Goal: Task Accomplishment & Management: Complete application form

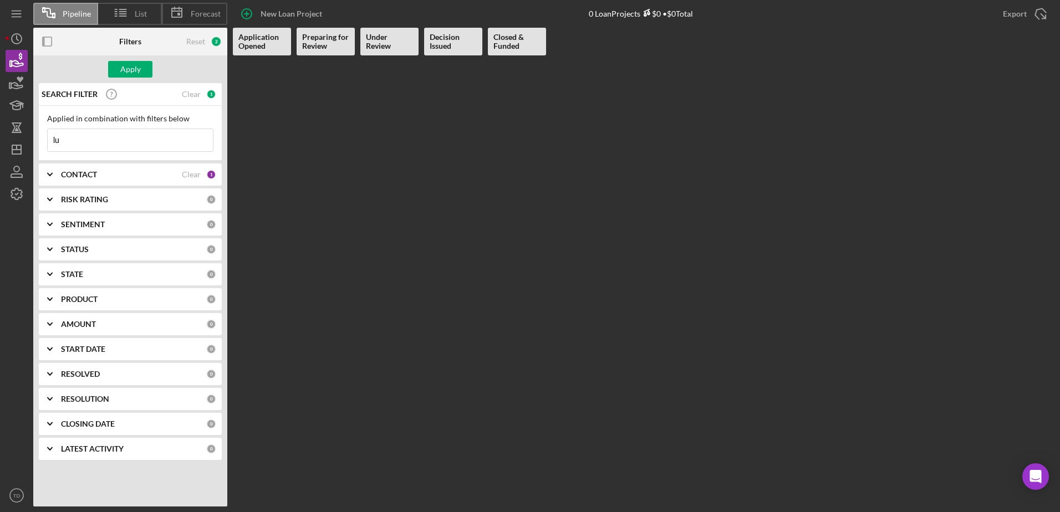
type input "l"
type input "angel"
click at [197, 174] on div "Clear" at bounding box center [191, 174] width 19 height 9
click at [19, 158] on icon "Icon/Dashboard" at bounding box center [17, 150] width 28 height 28
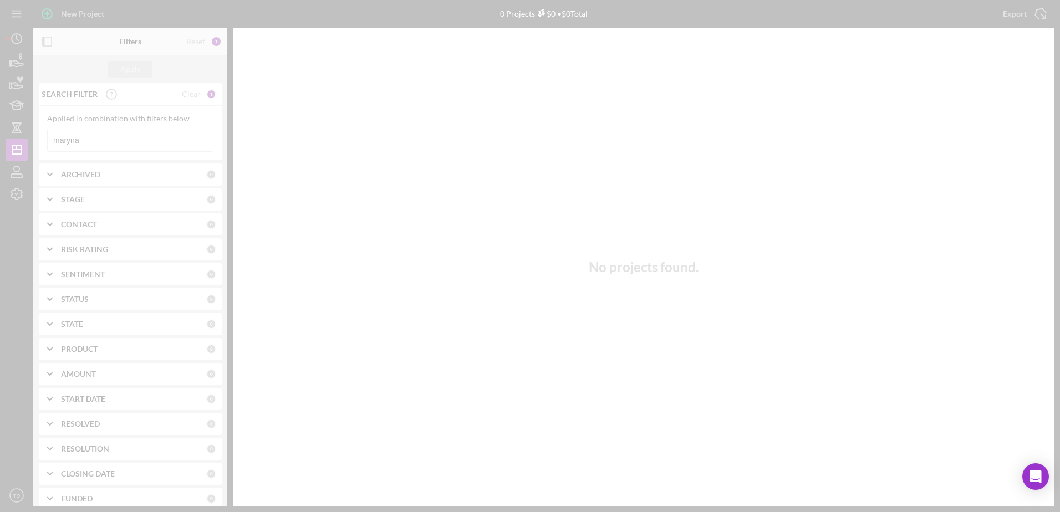
click at [90, 145] on div at bounding box center [530, 256] width 1060 height 512
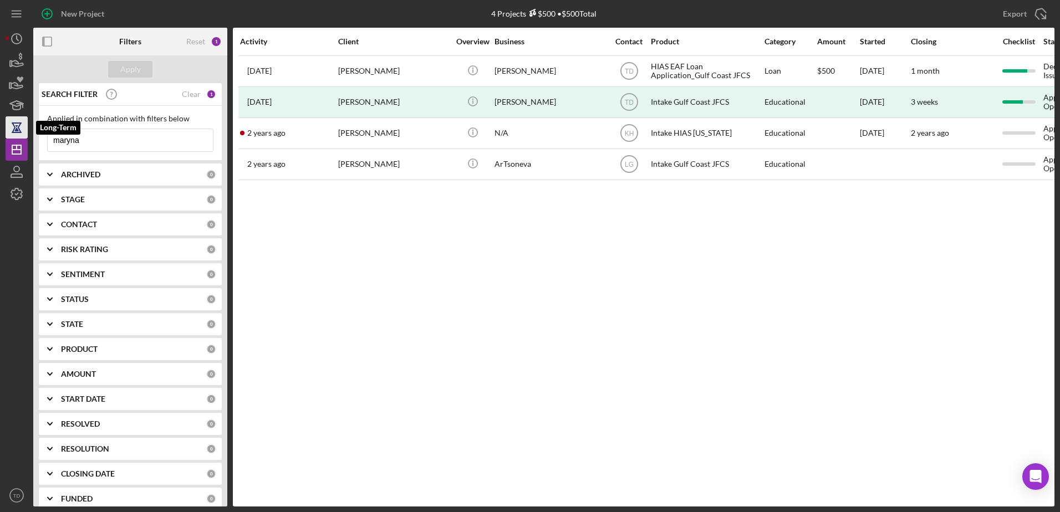
drag, startPoint x: 91, startPoint y: 142, endPoint x: 18, endPoint y: 132, distance: 73.8
click at [18, 132] on div "New Project 4 Projects $500 • $500 Total maryna Export Icon/Export Filters Rese…" at bounding box center [530, 253] width 1048 height 506
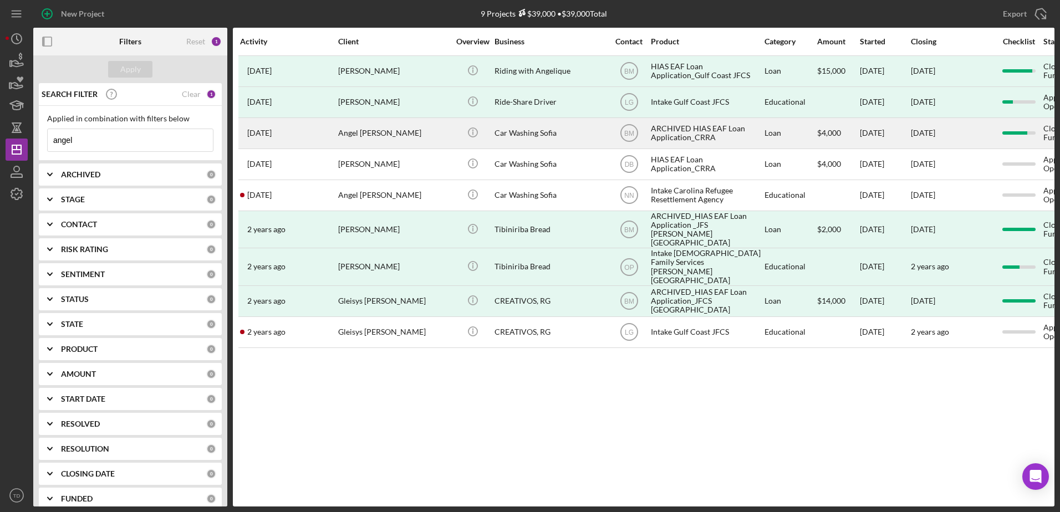
type input "angel"
click at [400, 140] on div "Angel [PERSON_NAME]" at bounding box center [393, 133] width 111 height 29
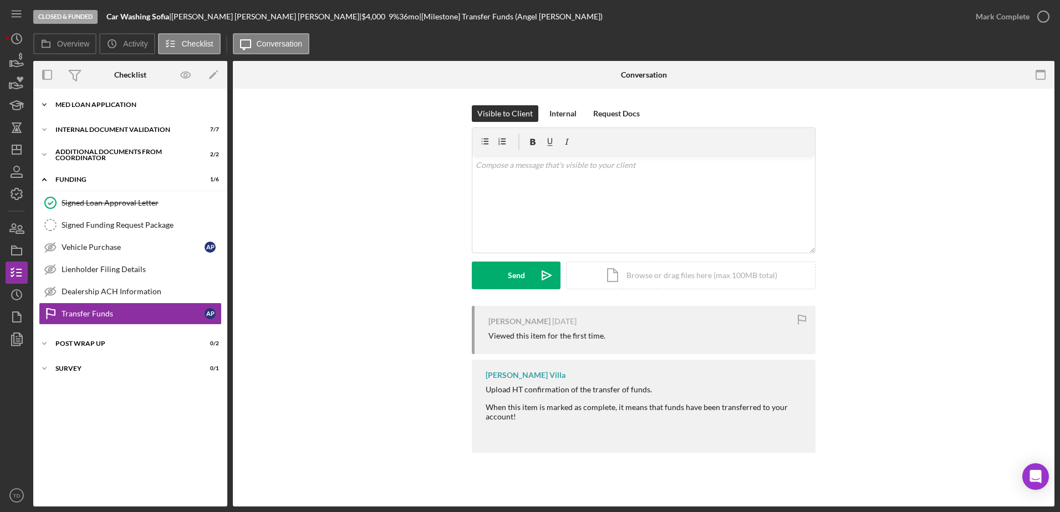
click at [111, 108] on div "MED LOAN APPLICATION" at bounding box center [134, 104] width 158 height 7
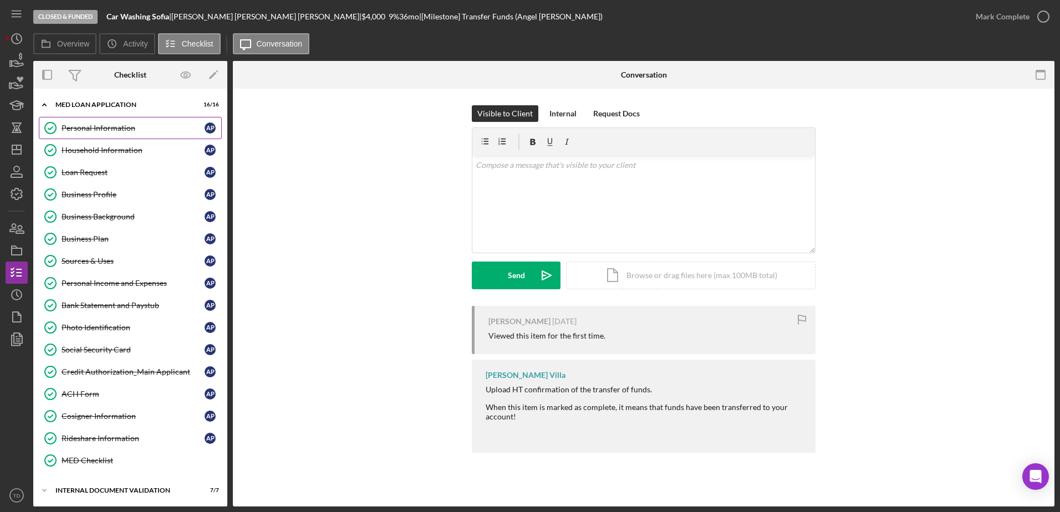
click at [104, 130] on div "Personal Information" at bounding box center [133, 128] width 143 height 9
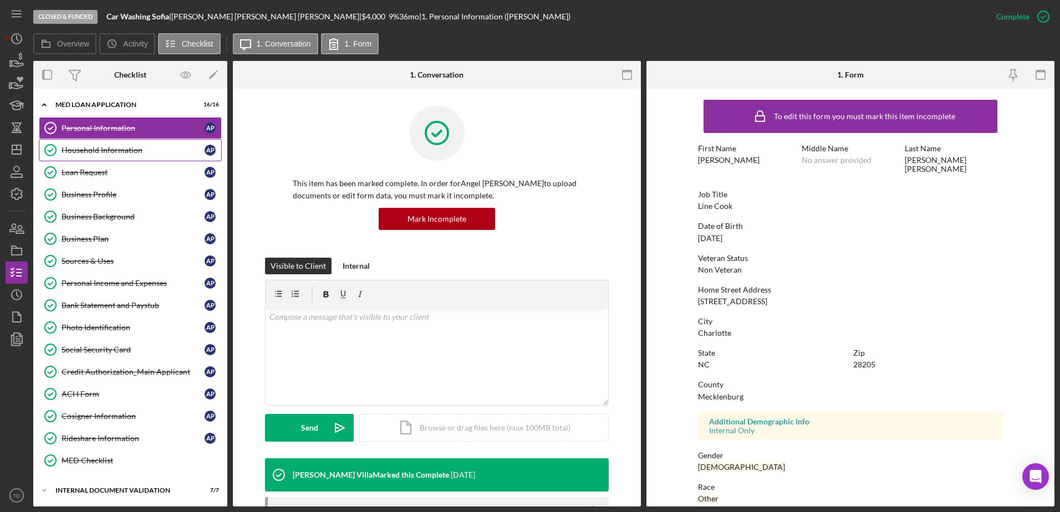
click at [102, 142] on link "Household Information Household Information A P" at bounding box center [130, 150] width 183 height 22
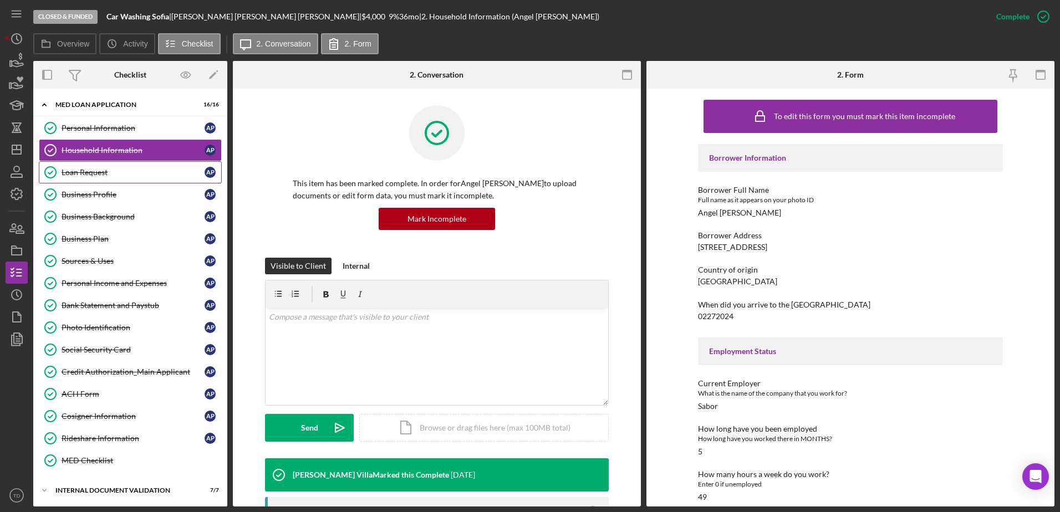
click at [98, 167] on link "Loan Request Loan Request A P" at bounding box center [130, 172] width 183 height 22
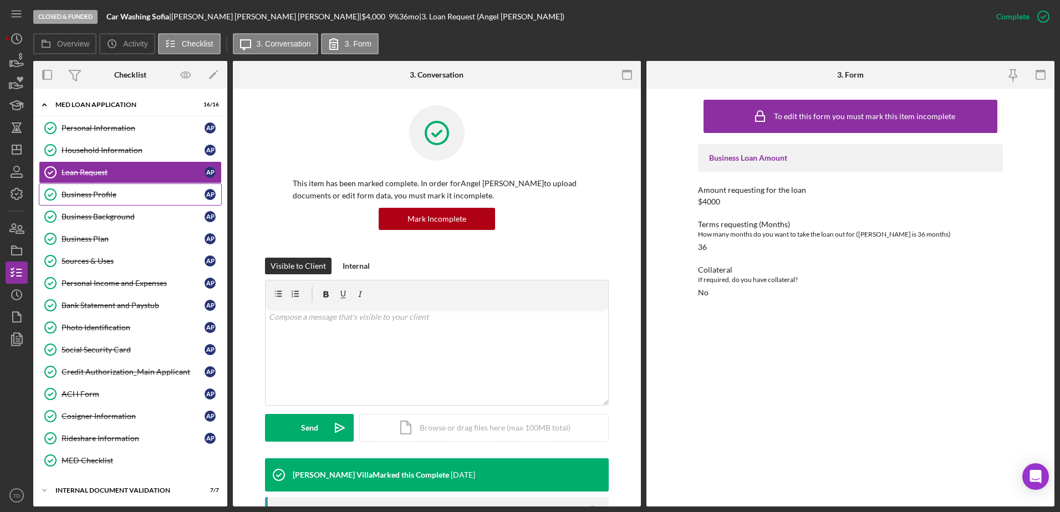
click at [96, 197] on div "Business Profile" at bounding box center [133, 194] width 143 height 9
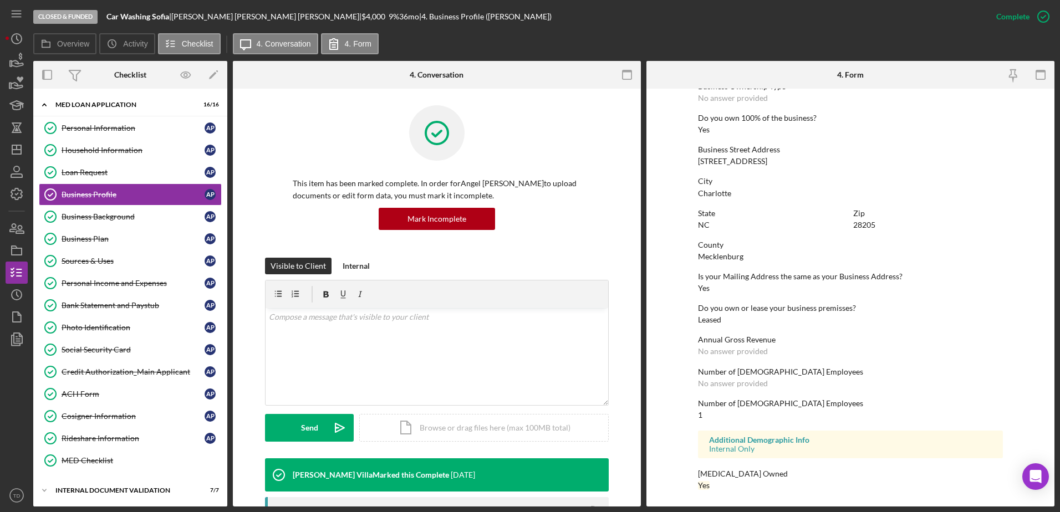
scroll to position [418, 0]
click at [114, 219] on div "Business Background" at bounding box center [133, 216] width 143 height 9
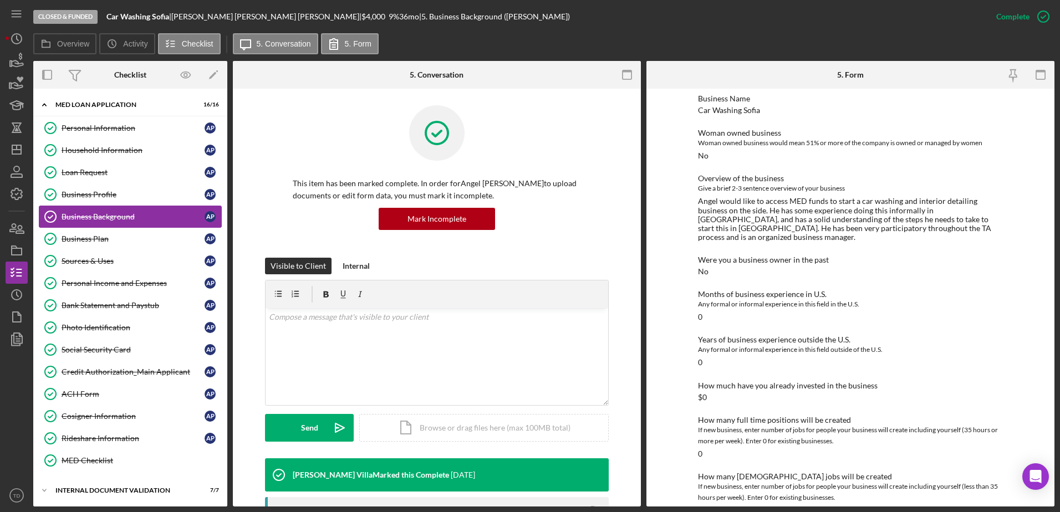
scroll to position [92, 0]
